Goal: Task Accomplishment & Management: Complete application form

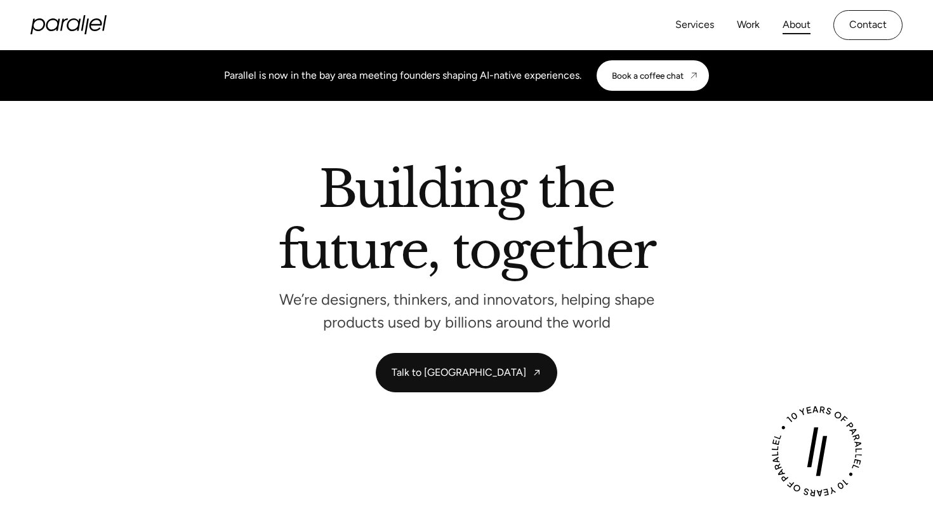
click at [798, 25] on link "About" at bounding box center [796, 25] width 28 height 18
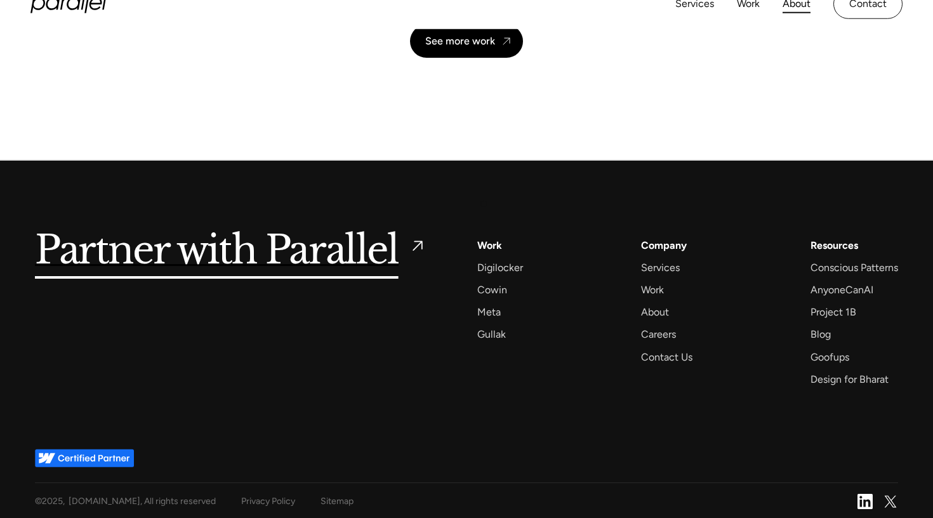
scroll to position [3004, 0]
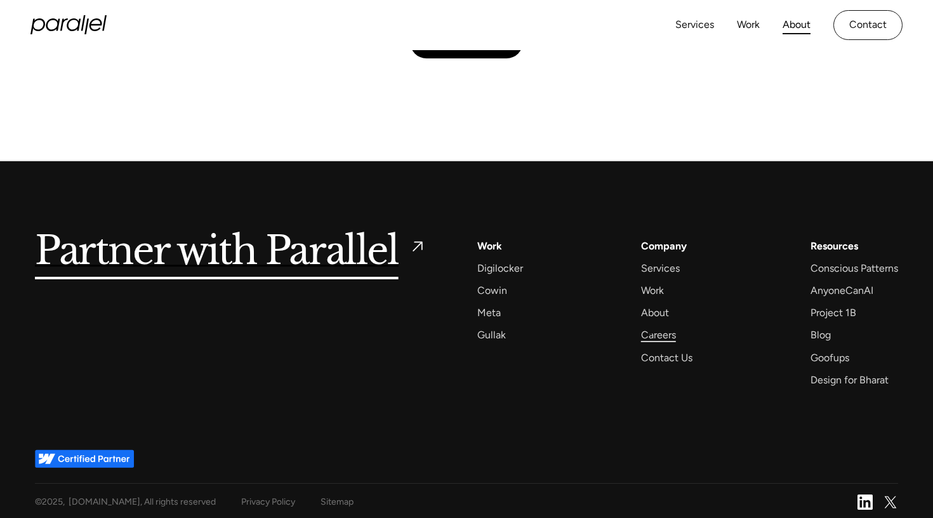
click at [650, 332] on div "Careers" at bounding box center [658, 334] width 35 height 17
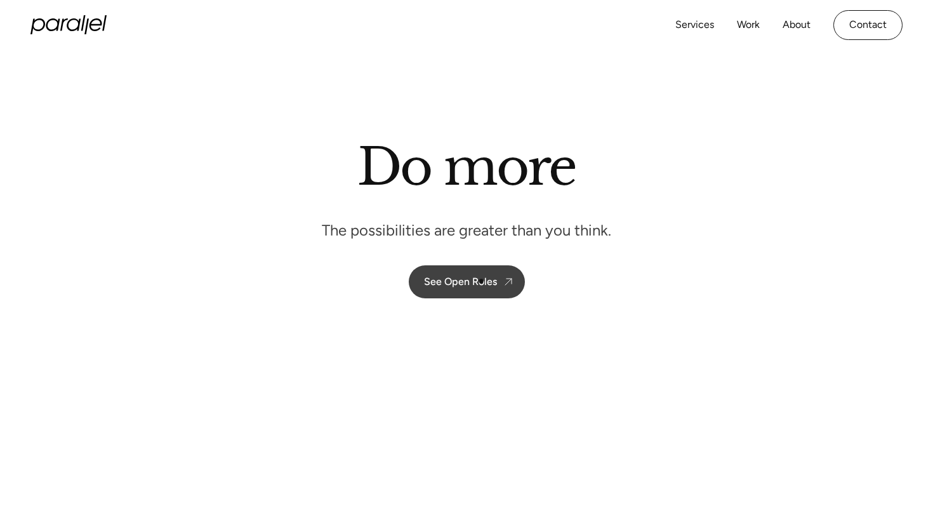
click at [480, 280] on div "See Open Roles" at bounding box center [460, 281] width 73 height 12
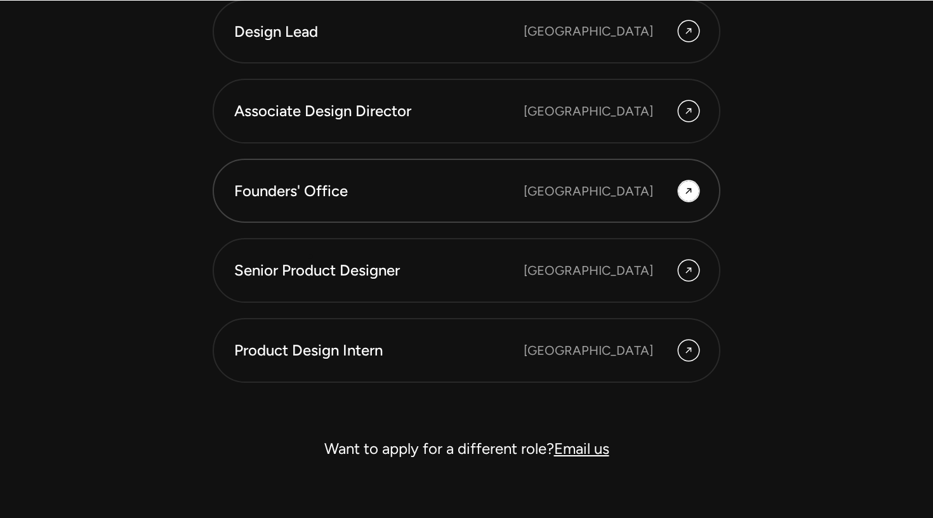
scroll to position [3532, 0]
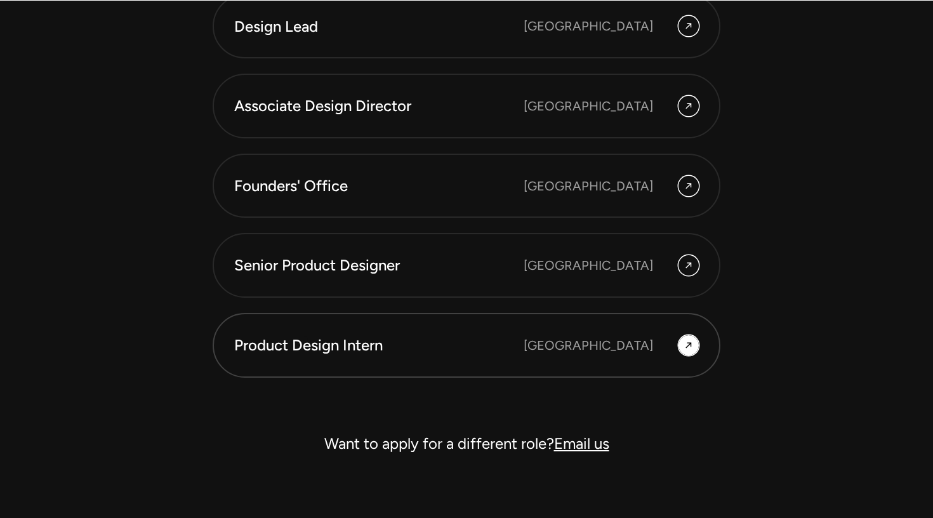
click at [305, 339] on div "Product Design Intern" at bounding box center [378, 345] width 289 height 22
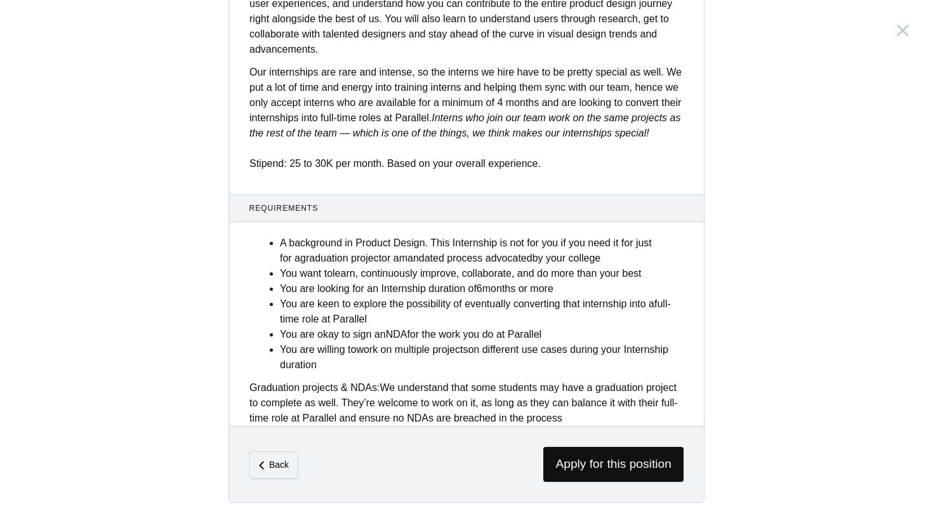
scroll to position [458, 0]
click at [581, 466] on span "Apply for this position" at bounding box center [613, 464] width 140 height 35
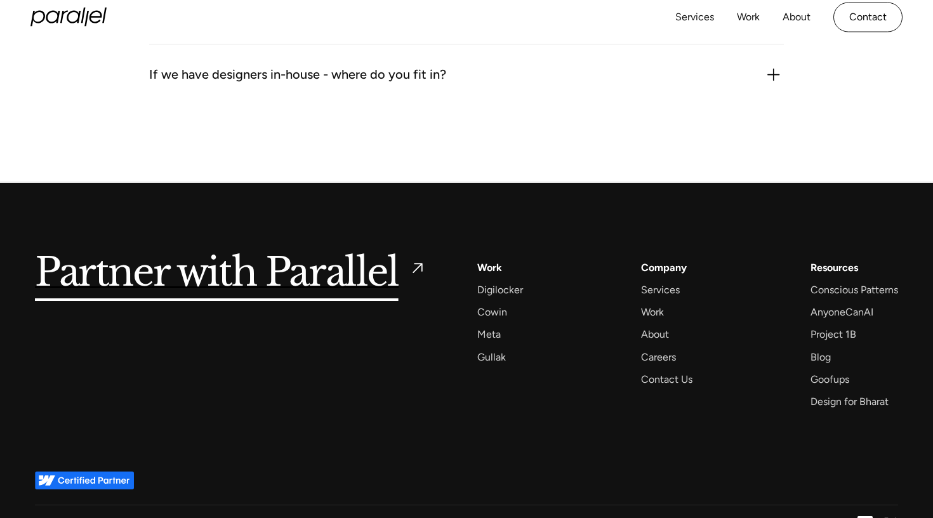
scroll to position [1634, 0]
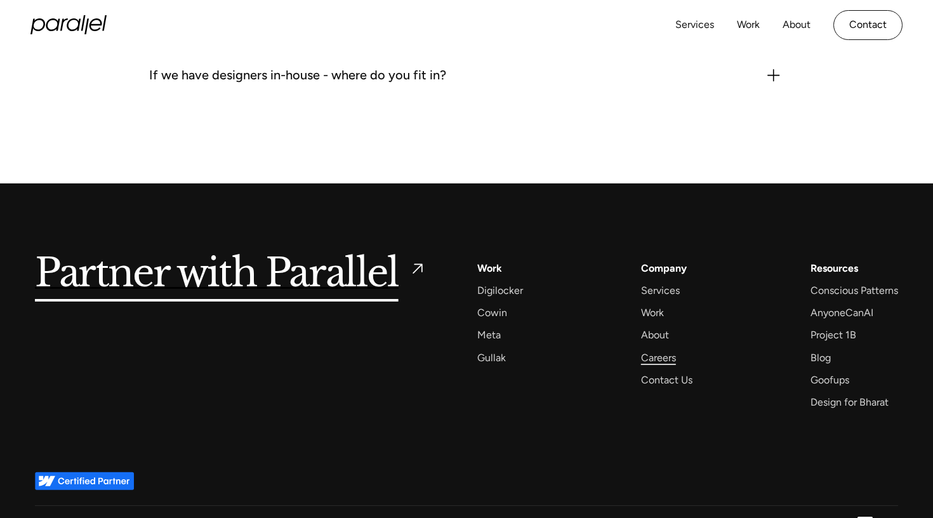
click at [664, 349] on div "Careers" at bounding box center [658, 357] width 35 height 17
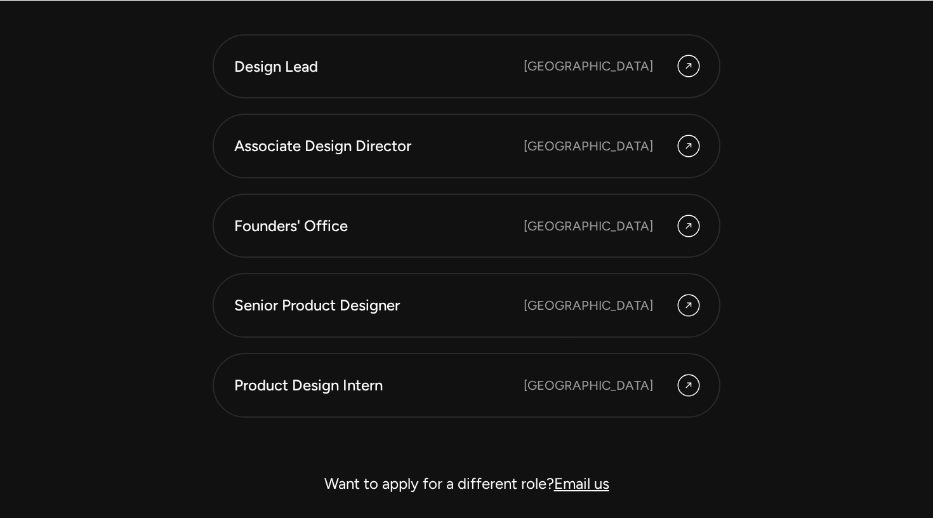
scroll to position [3493, 0]
click at [424, 367] on link "Product Design Intern [GEOGRAPHIC_DATA]" at bounding box center [467, 384] width 508 height 65
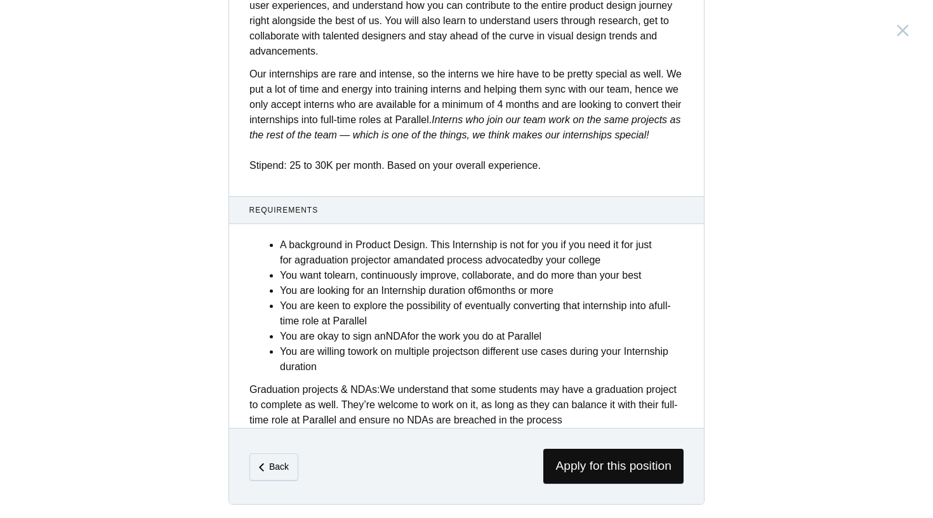
scroll to position [440, 0]
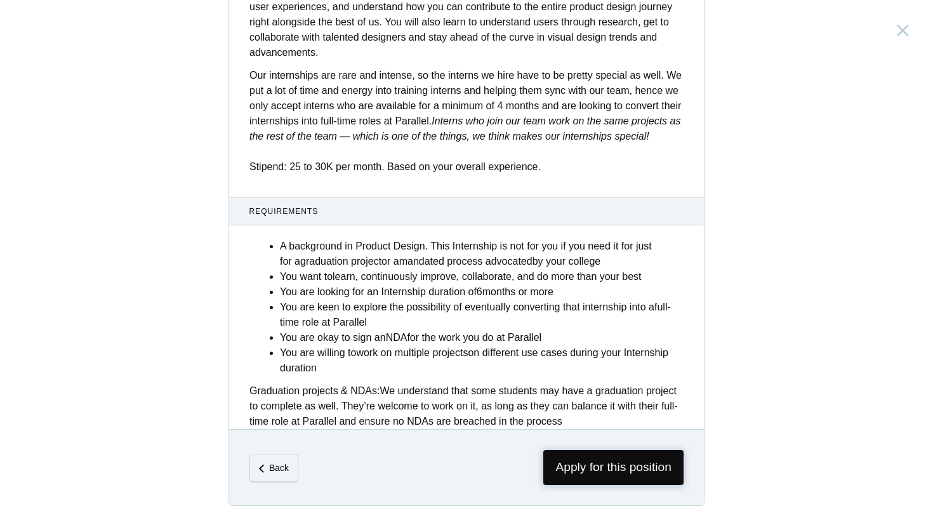
click at [581, 480] on span "Apply for this position" at bounding box center [613, 467] width 140 height 35
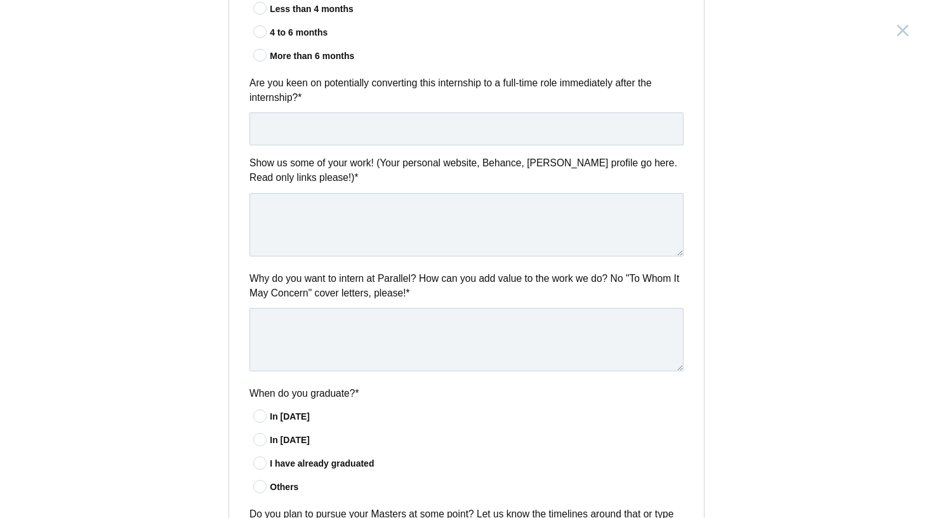
scroll to position [503, 0]
